Goal: Check status: Check status

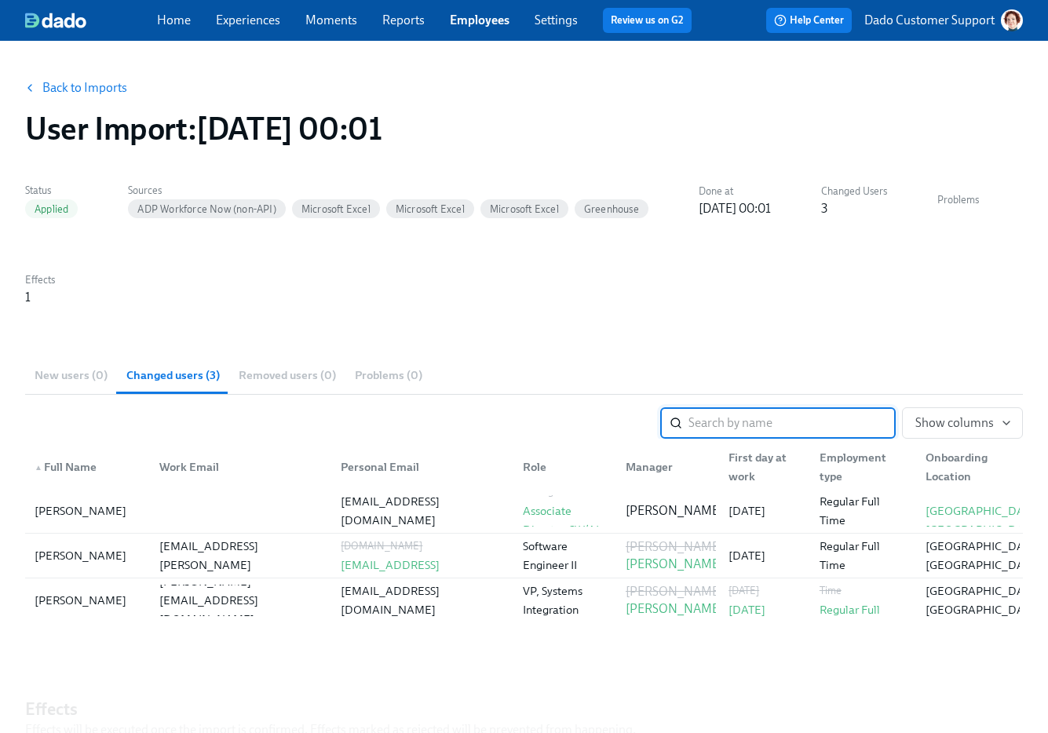
click at [76, 84] on link "Back to Imports" at bounding box center [84, 88] width 85 height 16
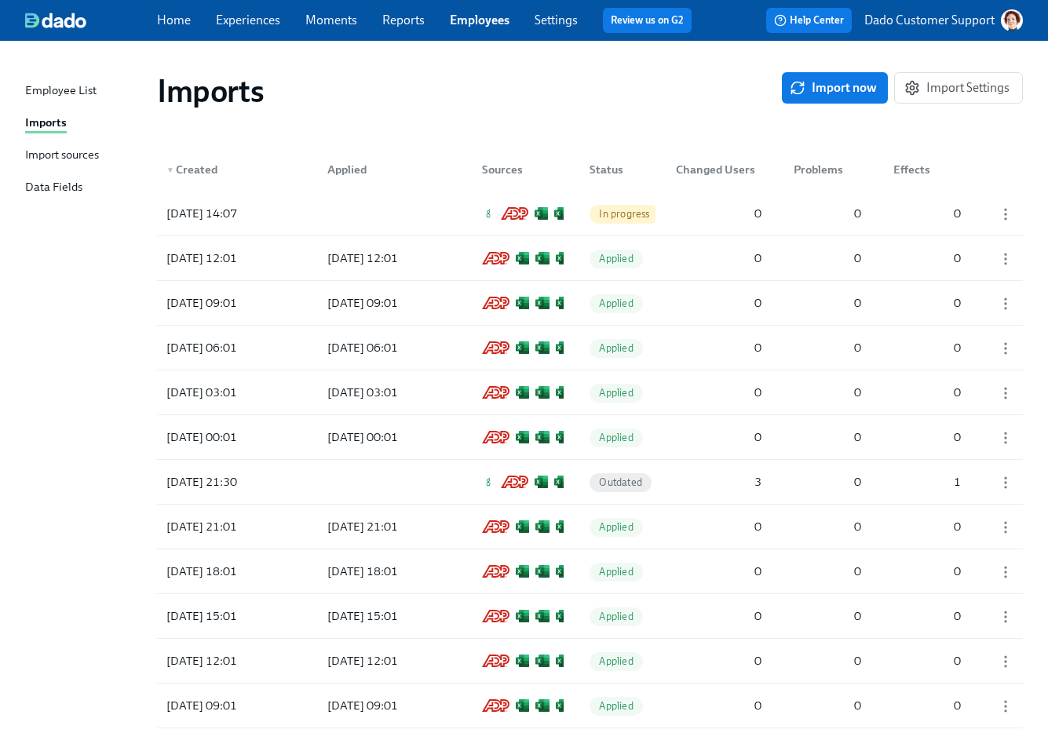
click at [44, 158] on div "Import sources" at bounding box center [62, 156] width 74 height 20
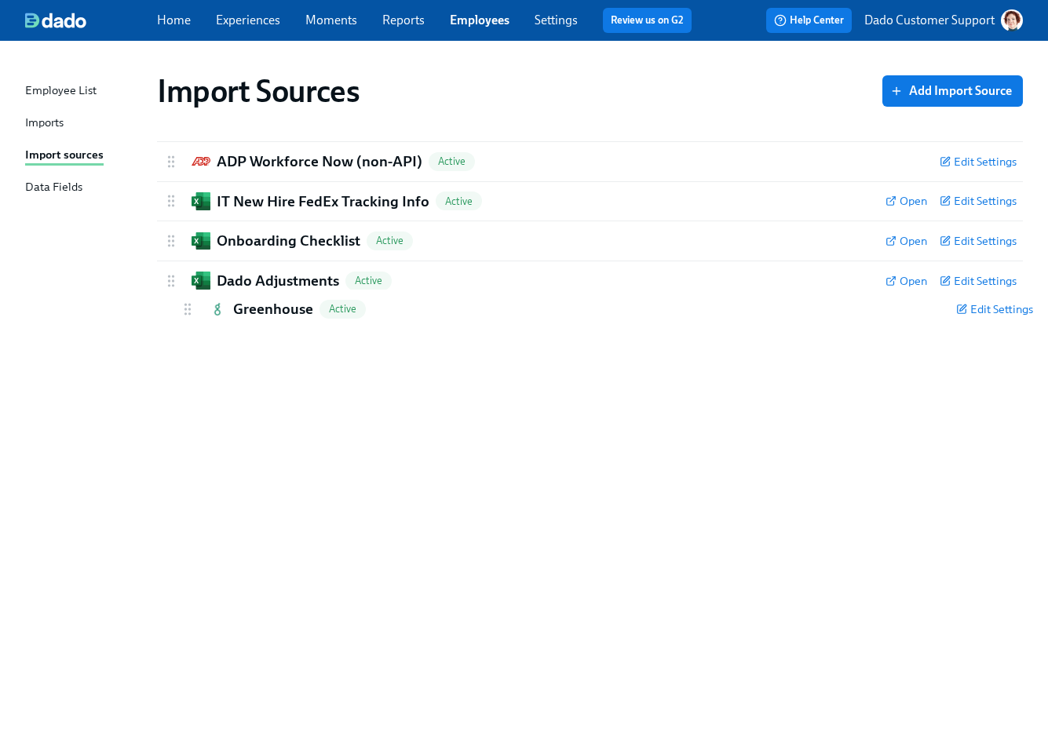
drag, startPoint x: 168, startPoint y: 155, endPoint x: 189, endPoint y: 322, distance: 168.5
click at [189, 323] on div "Greenhouse Active Edit Settings Active: data will be synced every import Remove…" at bounding box center [589, 240] width 865 height 198
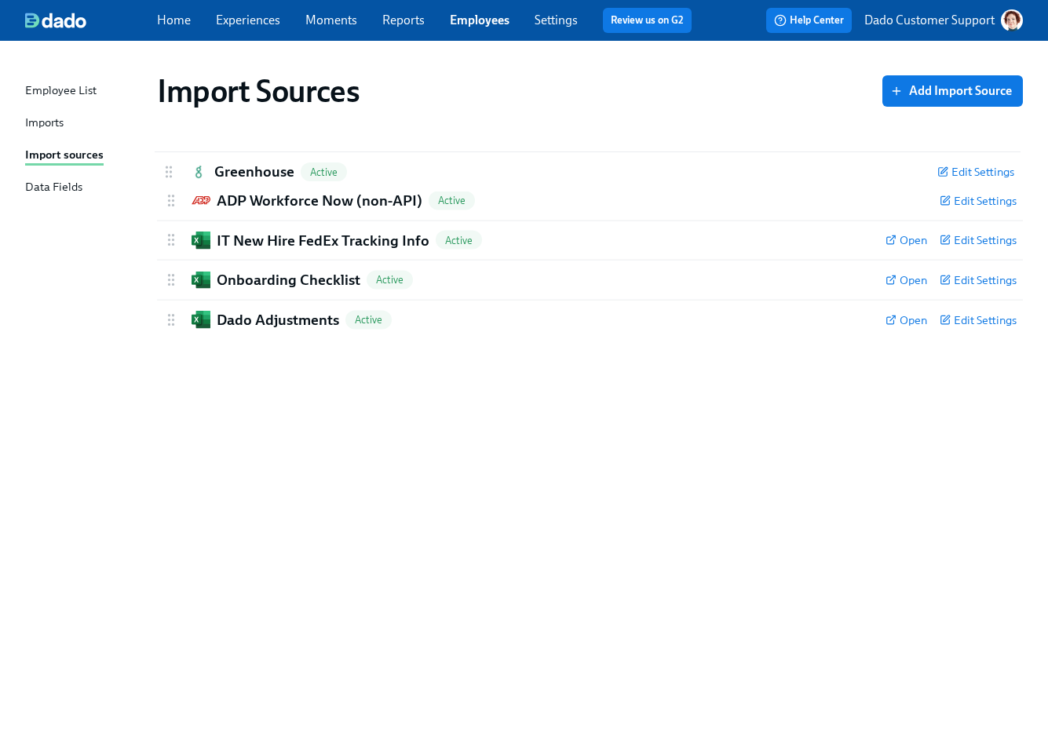
drag, startPoint x: 172, startPoint y: 321, endPoint x: 169, endPoint y: 148, distance: 172.6
click at [169, 148] on div "ADP Workforce Now (non-API) Active Edit Settings Active: data will be synced ev…" at bounding box center [589, 240] width 865 height 198
click at [50, 121] on div "Imports" at bounding box center [44, 124] width 38 height 20
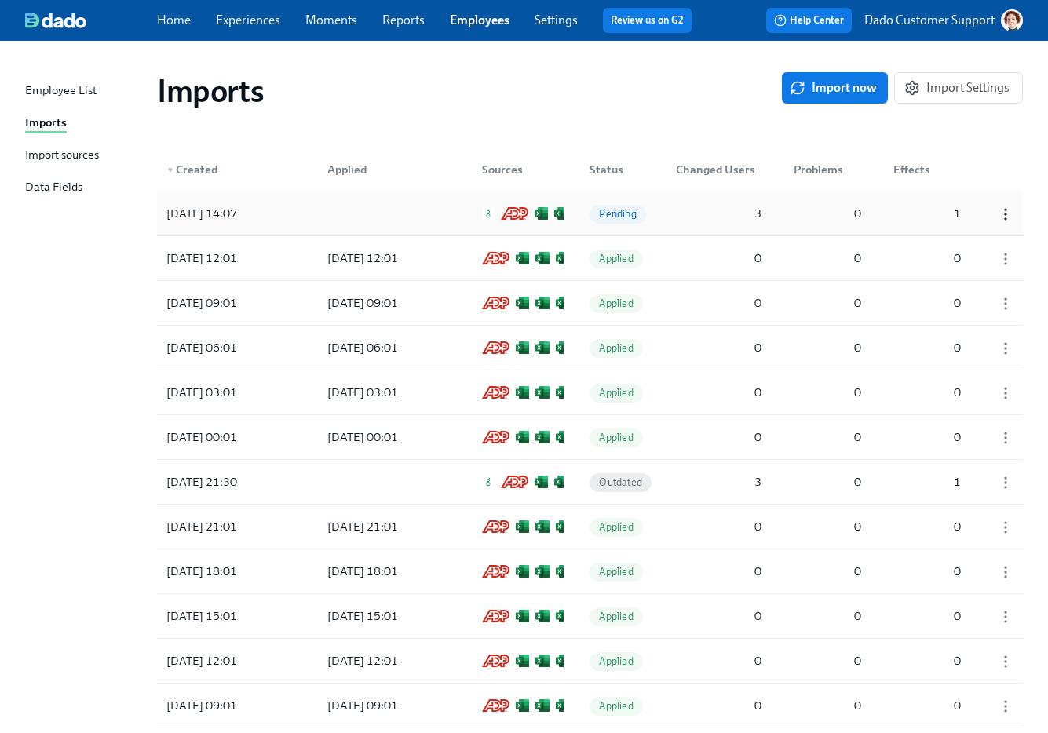
click at [1007, 212] on icon "button" at bounding box center [1005, 214] width 16 height 16
click at [976, 249] on li "Discard" at bounding box center [983, 241] width 103 height 27
click at [838, 89] on span "Import now" at bounding box center [835, 88] width 84 height 16
click at [243, 218] on div "[DATE] 14:08" at bounding box center [201, 213] width 83 height 19
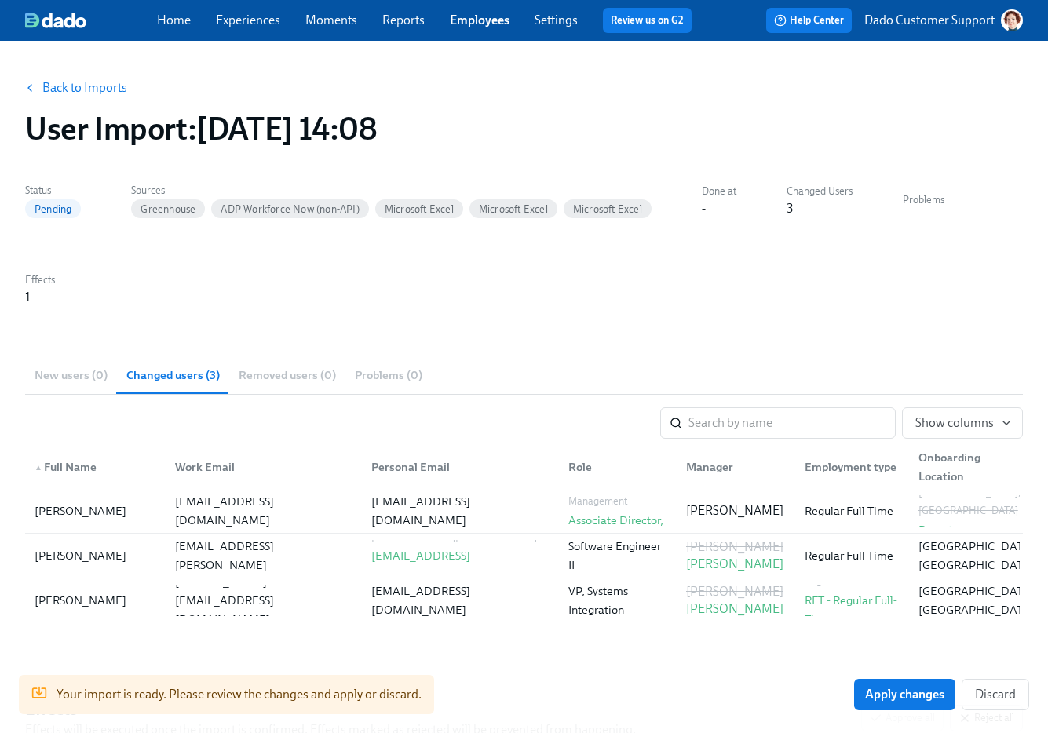
click at [75, 72] on button "Back to Imports" at bounding box center [77, 87] width 122 height 31
click at [76, 79] on button "Back to Imports" at bounding box center [77, 87] width 122 height 31
click at [107, 83] on link "Back to Imports" at bounding box center [84, 88] width 85 height 16
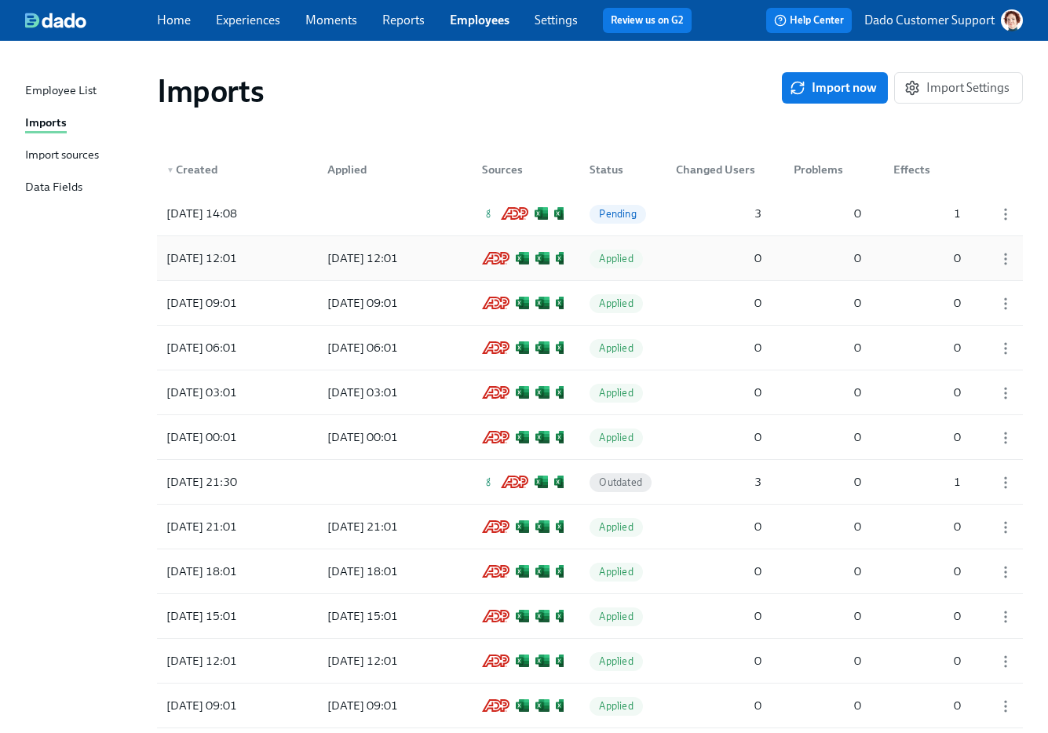
click at [376, 263] on div "[DATE] 12:01" at bounding box center [362, 258] width 83 height 19
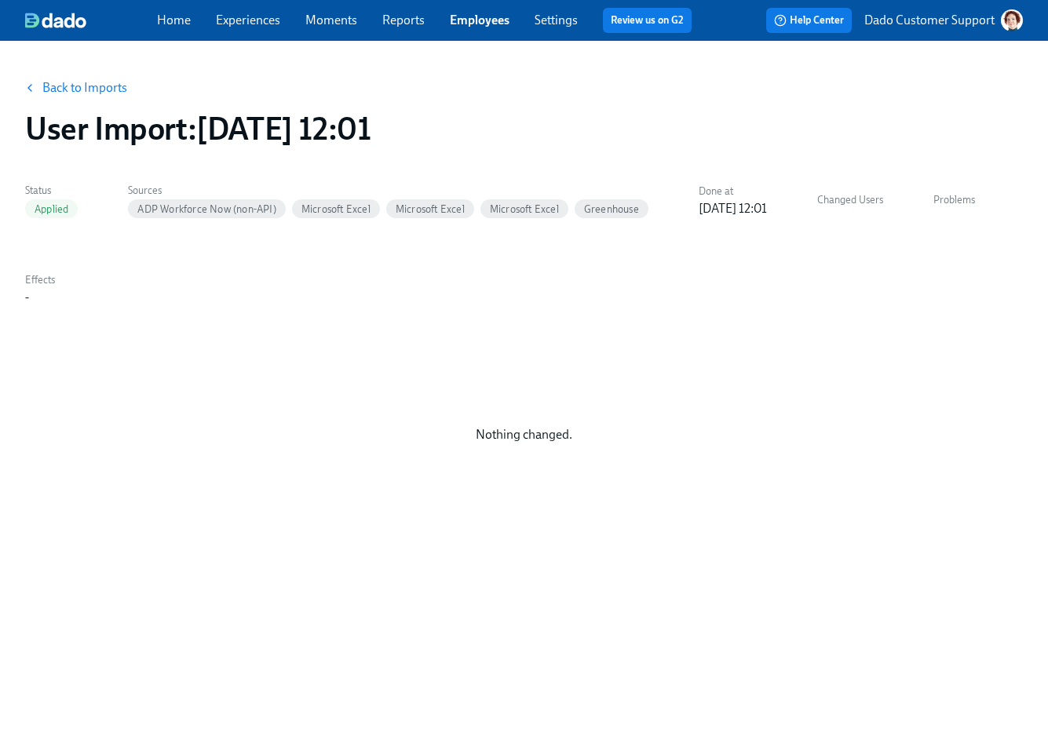
click at [44, 75] on button "Back to Imports" at bounding box center [77, 87] width 122 height 31
click at [45, 87] on link "Back to Imports" at bounding box center [84, 88] width 85 height 16
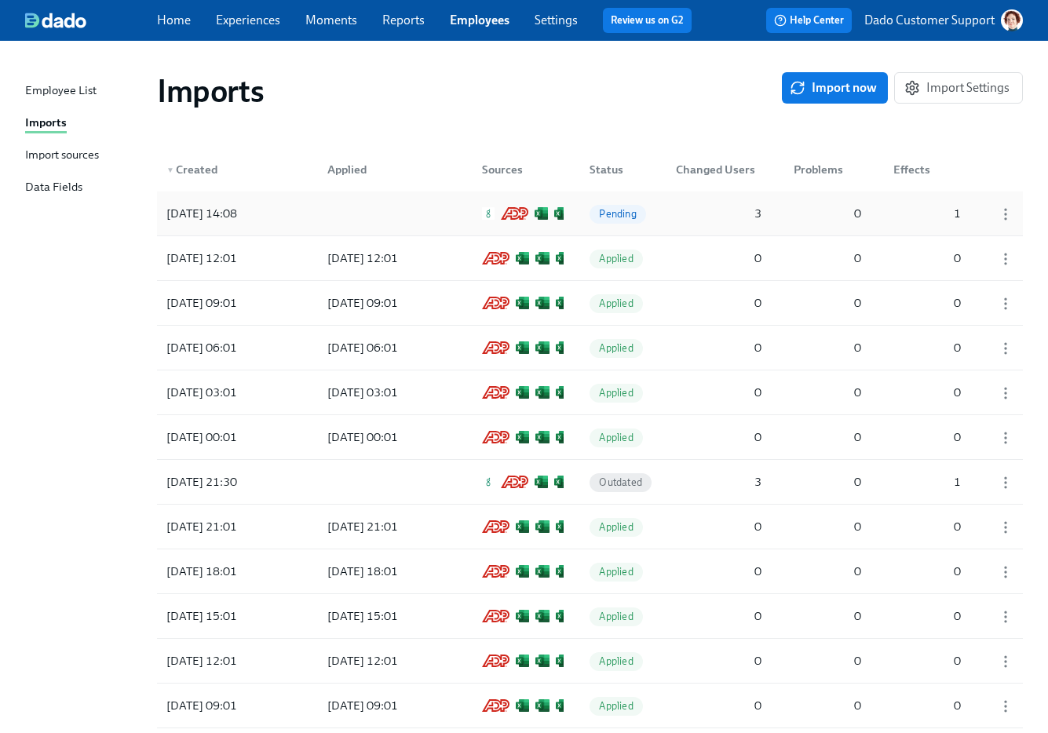
click at [338, 213] on div at bounding box center [385, 213] width 141 height 31
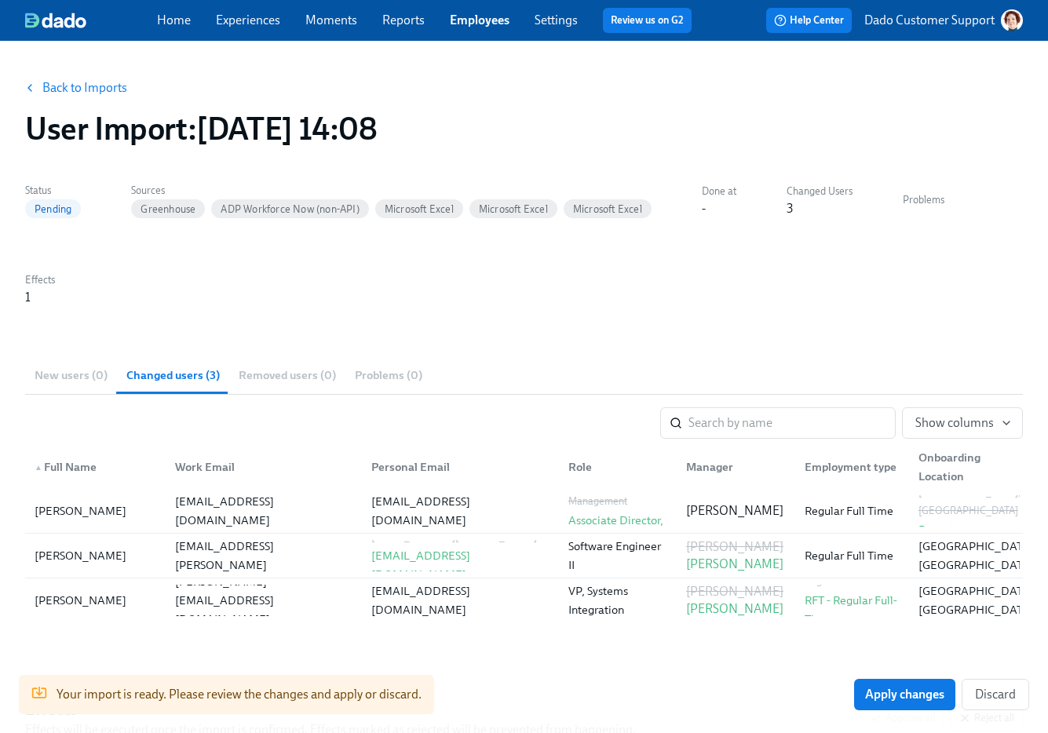
click at [103, 84] on link "Back to Imports" at bounding box center [84, 88] width 85 height 16
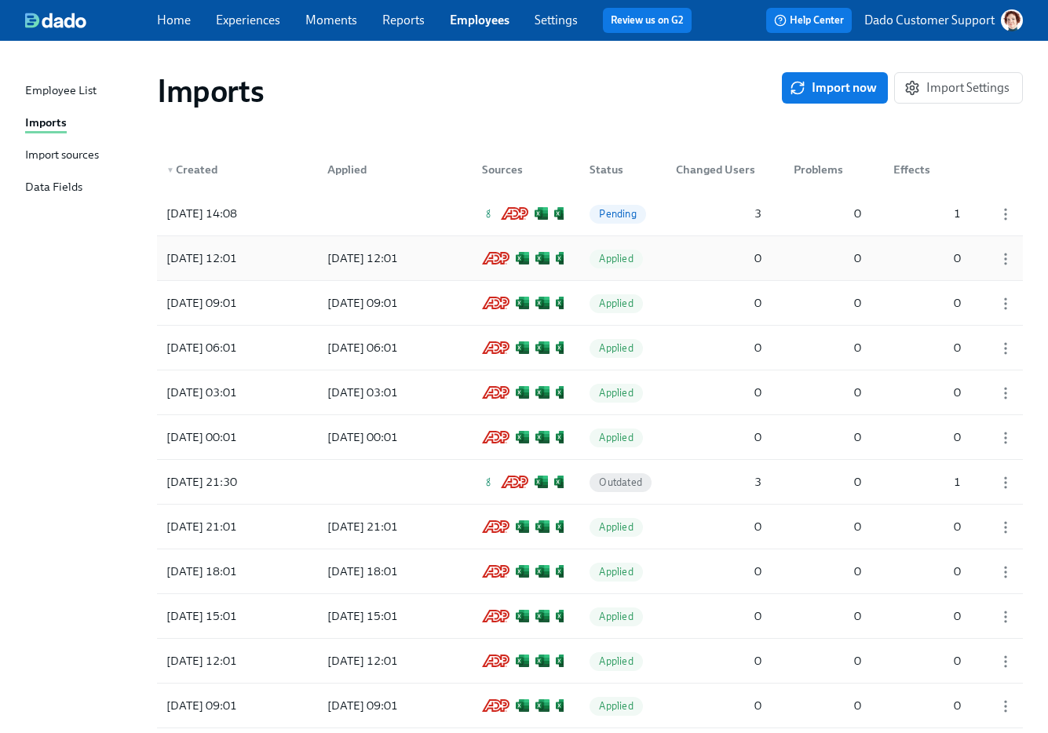
click at [404, 257] on div "[DATE] 12:01" at bounding box center [362, 258] width 83 height 19
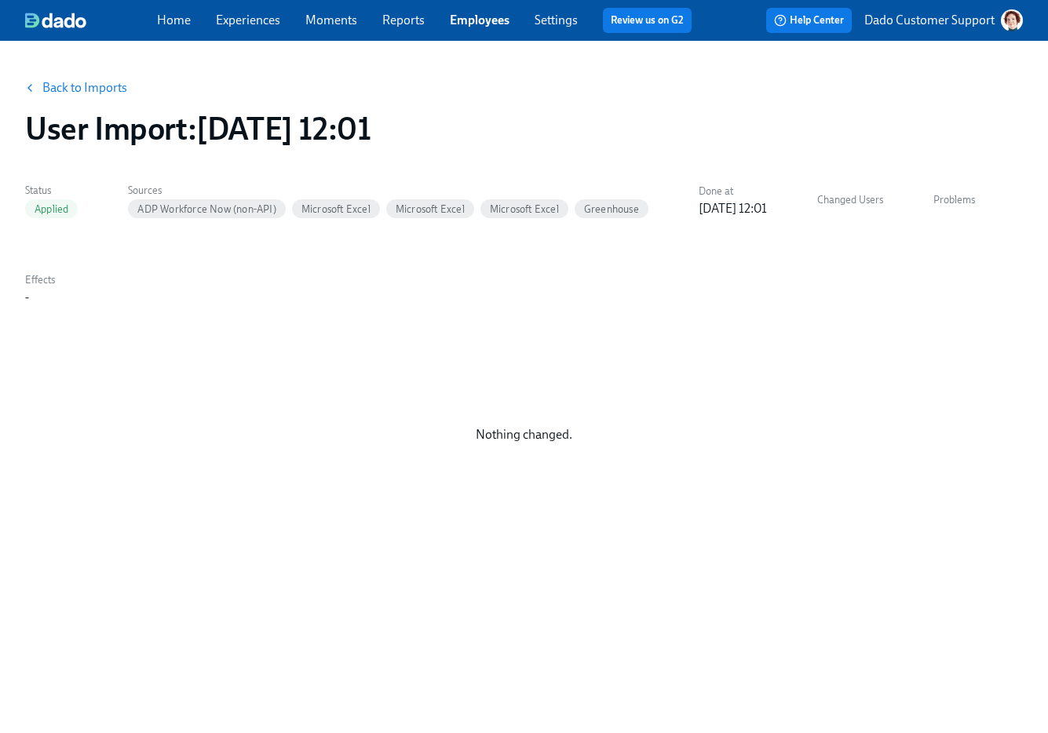
click at [77, 65] on div "Back to Imports User Import : [DATE] 12:01" at bounding box center [524, 110] width 1022 height 100
click at [71, 93] on link "Back to Imports" at bounding box center [84, 88] width 85 height 16
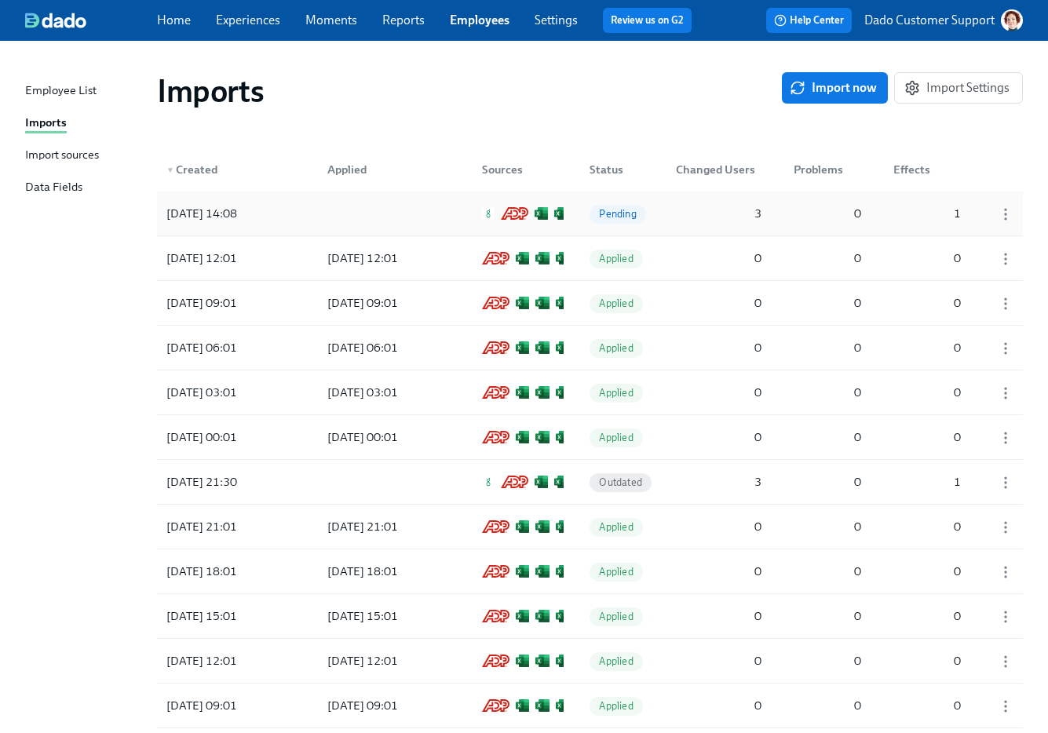
click at [344, 214] on div at bounding box center [385, 213] width 141 height 31
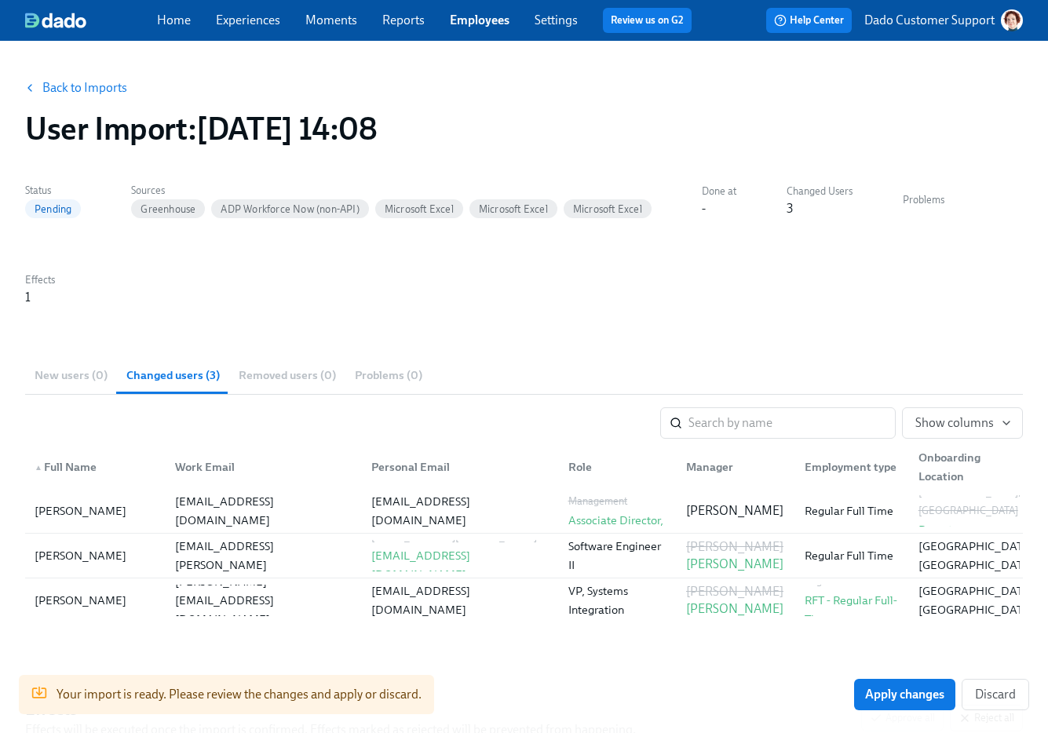
click at [87, 72] on button "Back to Imports" at bounding box center [77, 87] width 122 height 31
click at [78, 85] on link "Back to Imports" at bounding box center [84, 88] width 85 height 16
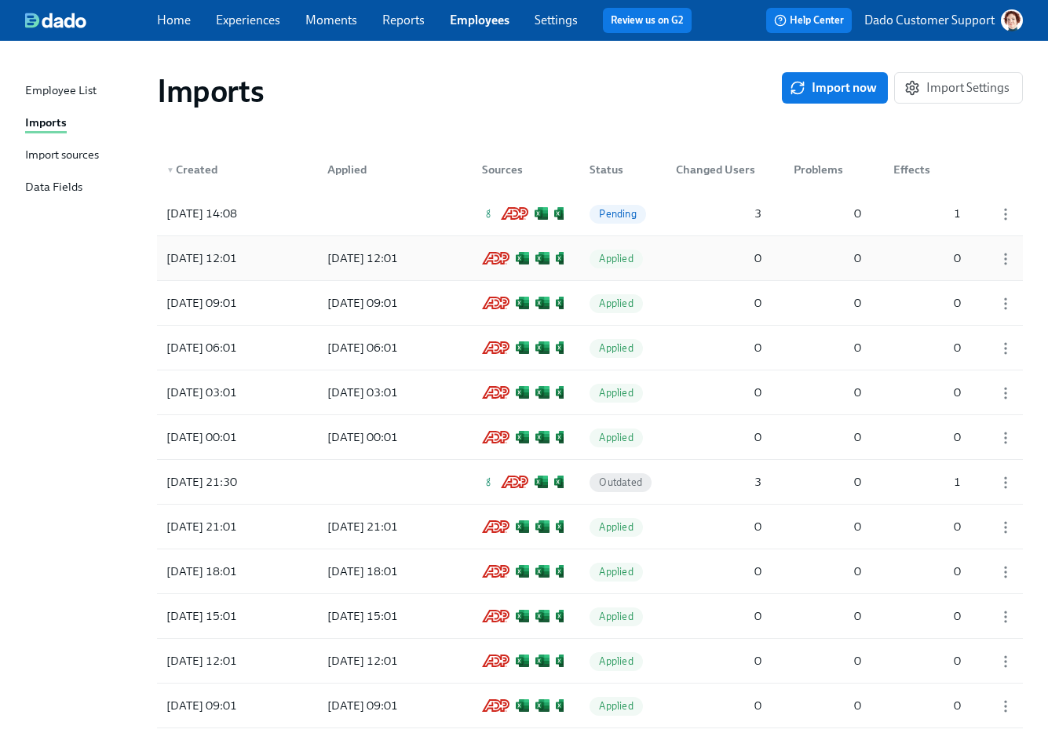
click at [193, 253] on div "[DATE] 12:01" at bounding box center [201, 258] width 83 height 19
